Goal: Find specific page/section: Find specific page/section

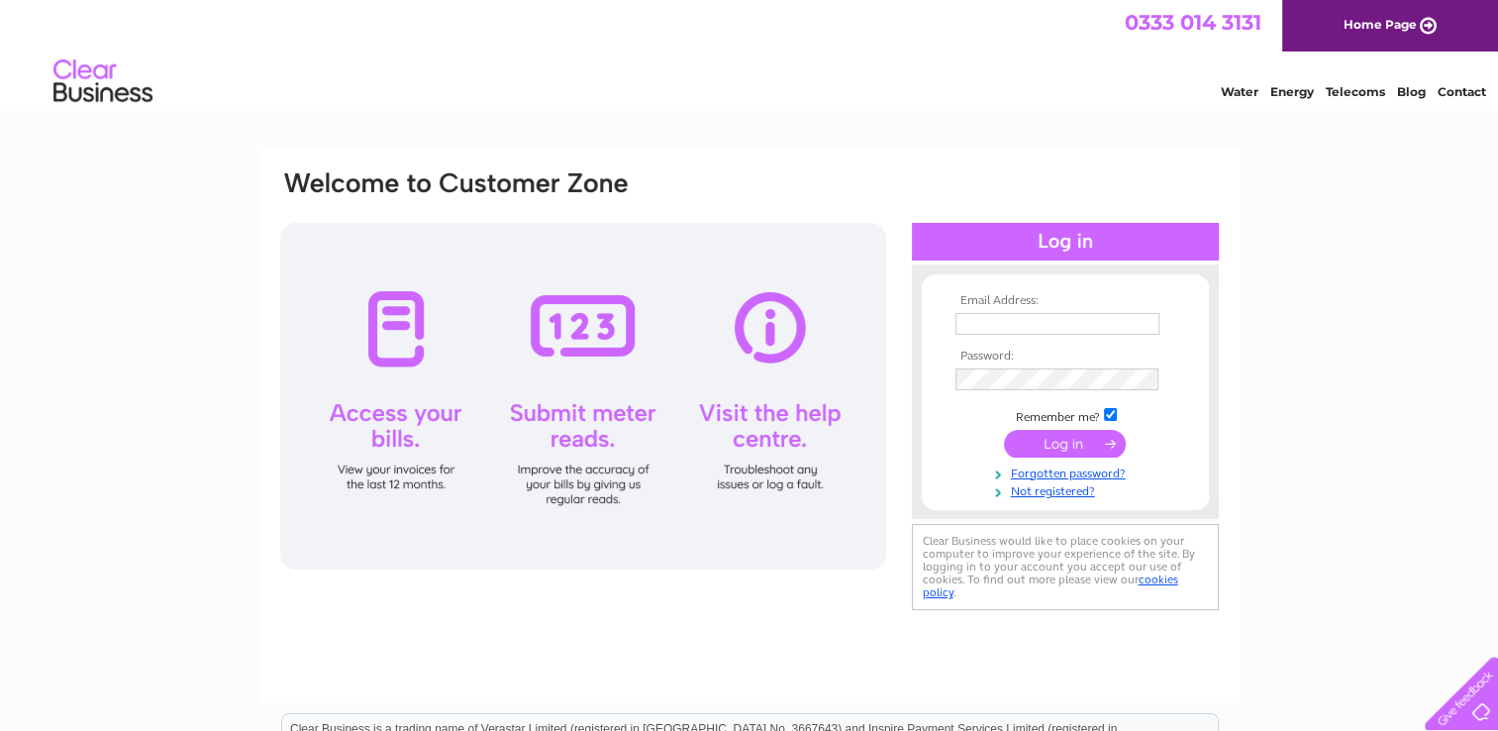
type input "heather.daly@aol.com"
click at [1031, 443] on input "submit" at bounding box center [1065, 444] width 122 height 28
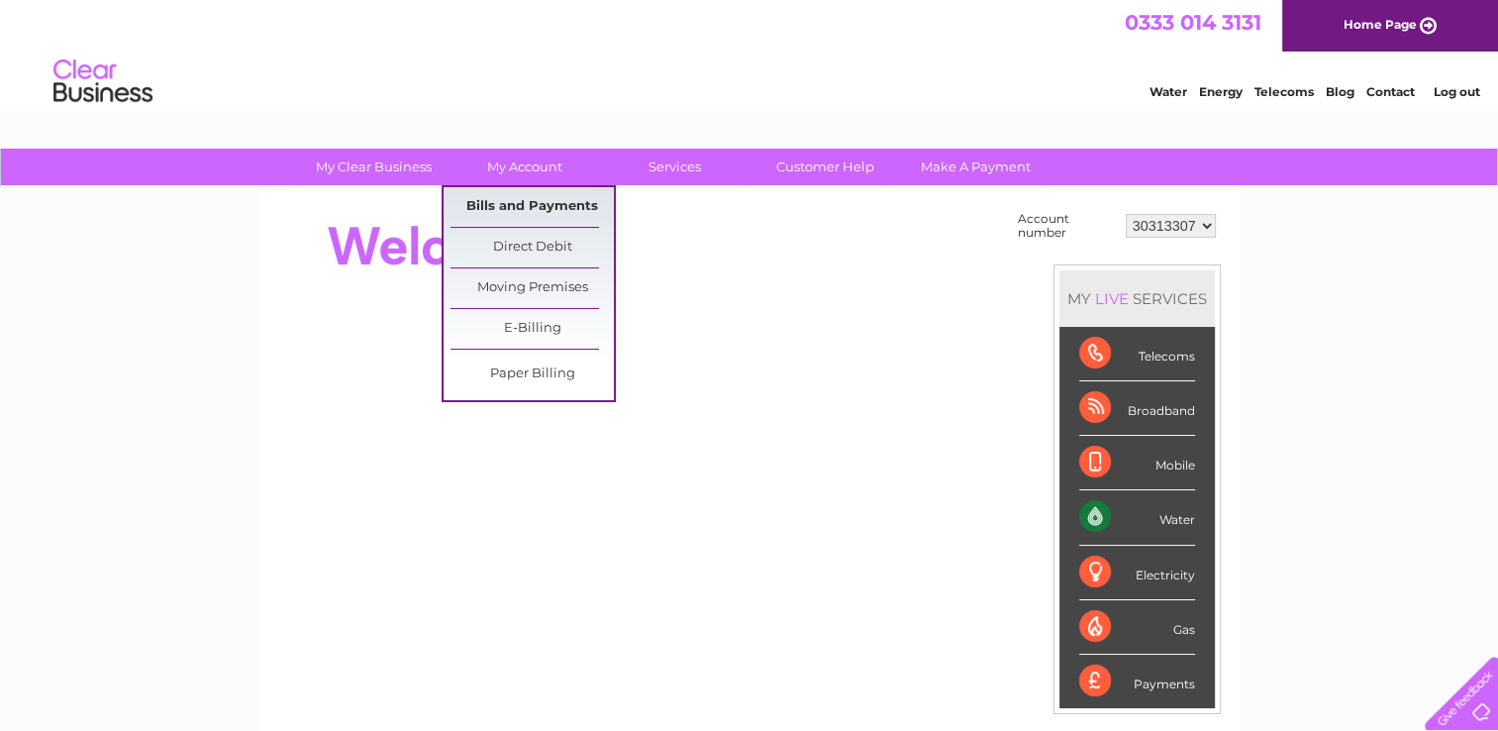
click at [516, 203] on link "Bills and Payments" at bounding box center [532, 207] width 163 height 40
